Goal: Task Accomplishment & Management: Manage account settings

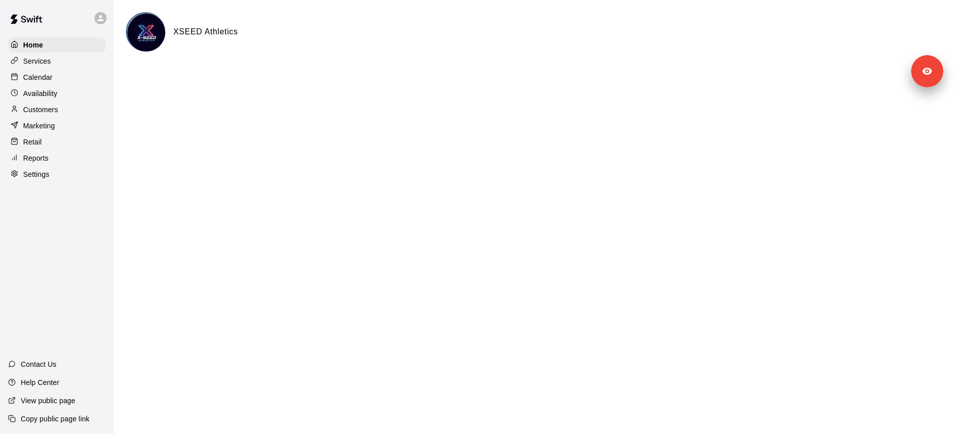
click at [64, 112] on div "Customers" at bounding box center [57, 109] width 98 height 15
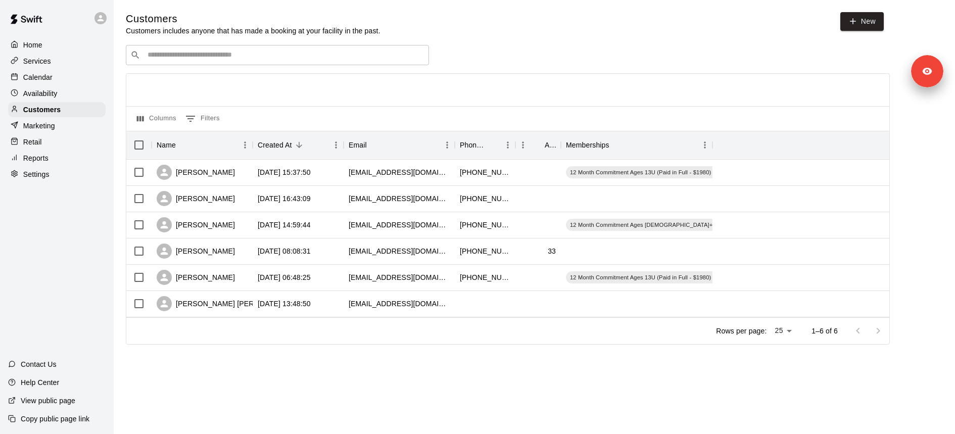
click at [270, 62] on div "​ ​" at bounding box center [277, 55] width 303 height 20
click at [209, 177] on div "[PERSON_NAME]" at bounding box center [196, 172] width 78 height 15
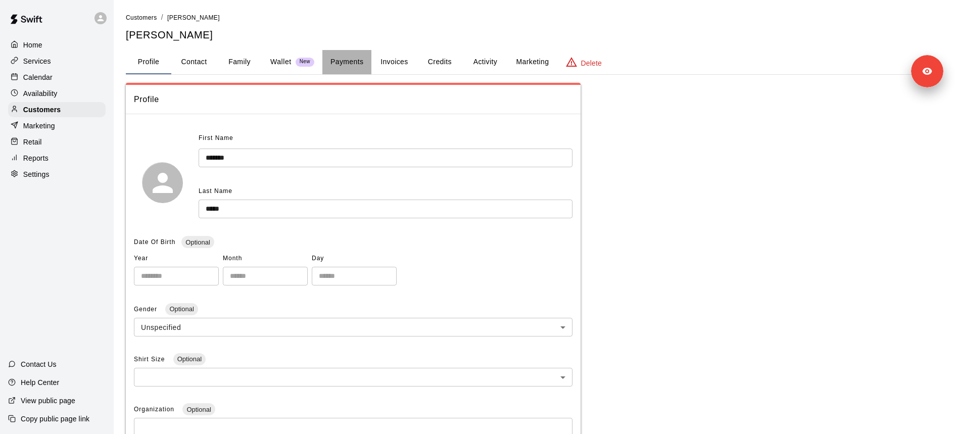
click at [327, 67] on button "Payments" at bounding box center [346, 62] width 49 height 24
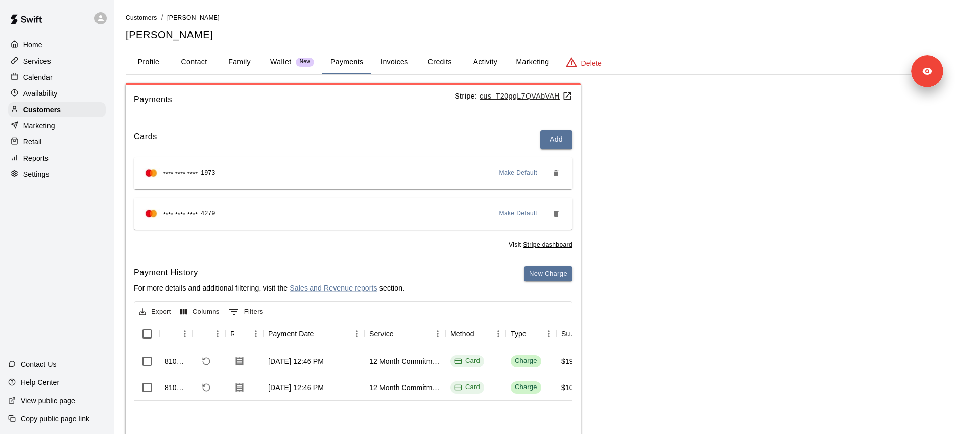
click at [506, 94] on u "cus_T20gqL7QVAbVAH" at bounding box center [526, 96] width 93 height 8
click at [491, 62] on button "Activity" at bounding box center [484, 62] width 45 height 24
